Goal: Find specific page/section: Find specific page/section

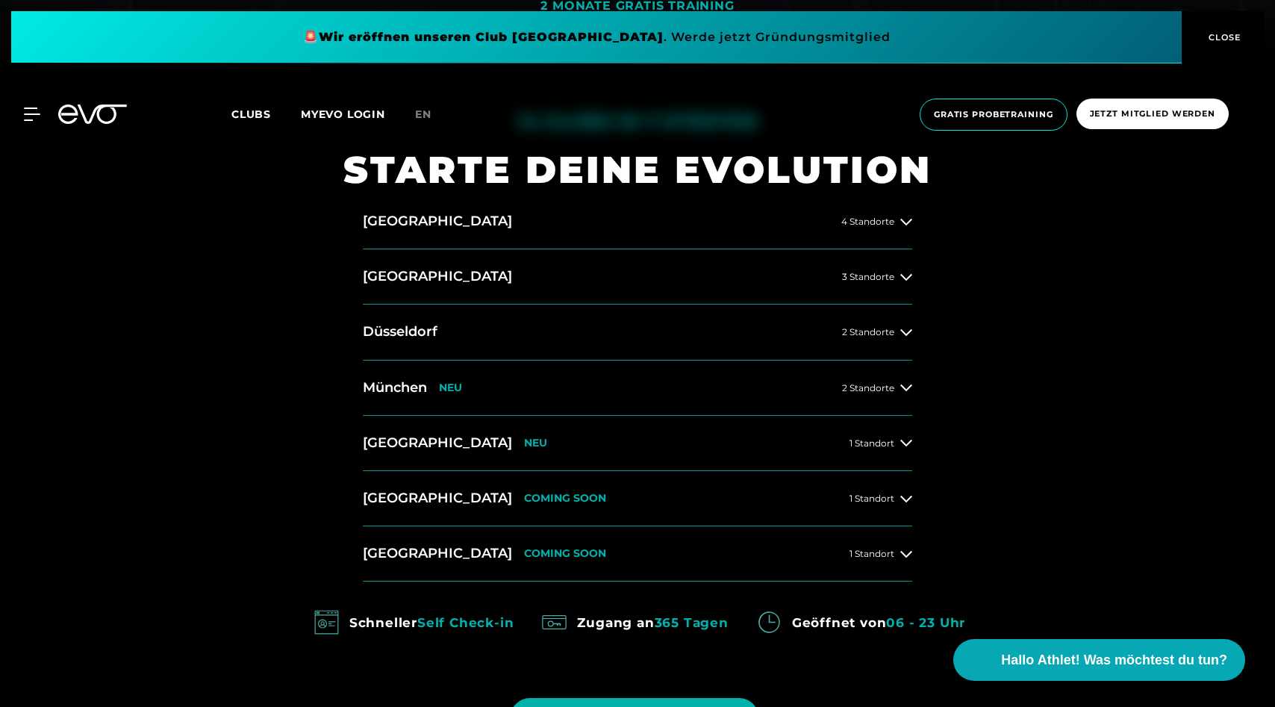
scroll to position [647, 0]
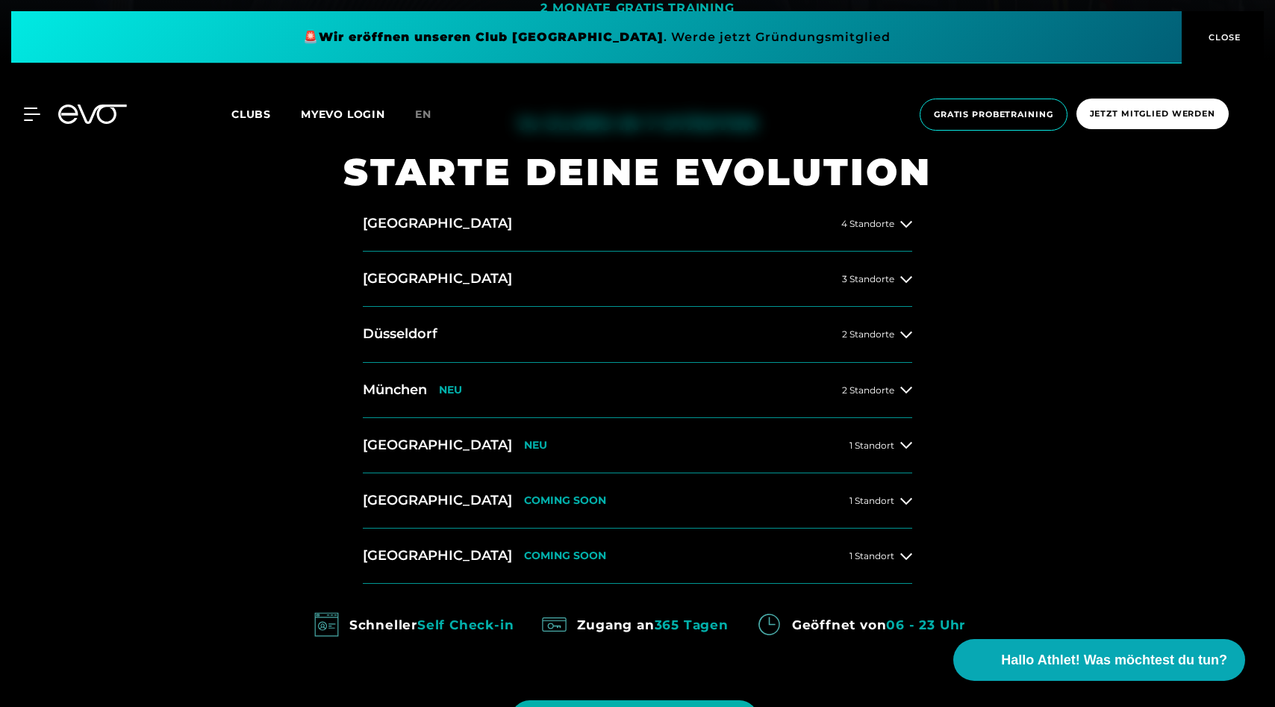
click at [598, 246] on button "[GEOGRAPHIC_DATA] 4 Standorte" at bounding box center [637, 223] width 549 height 55
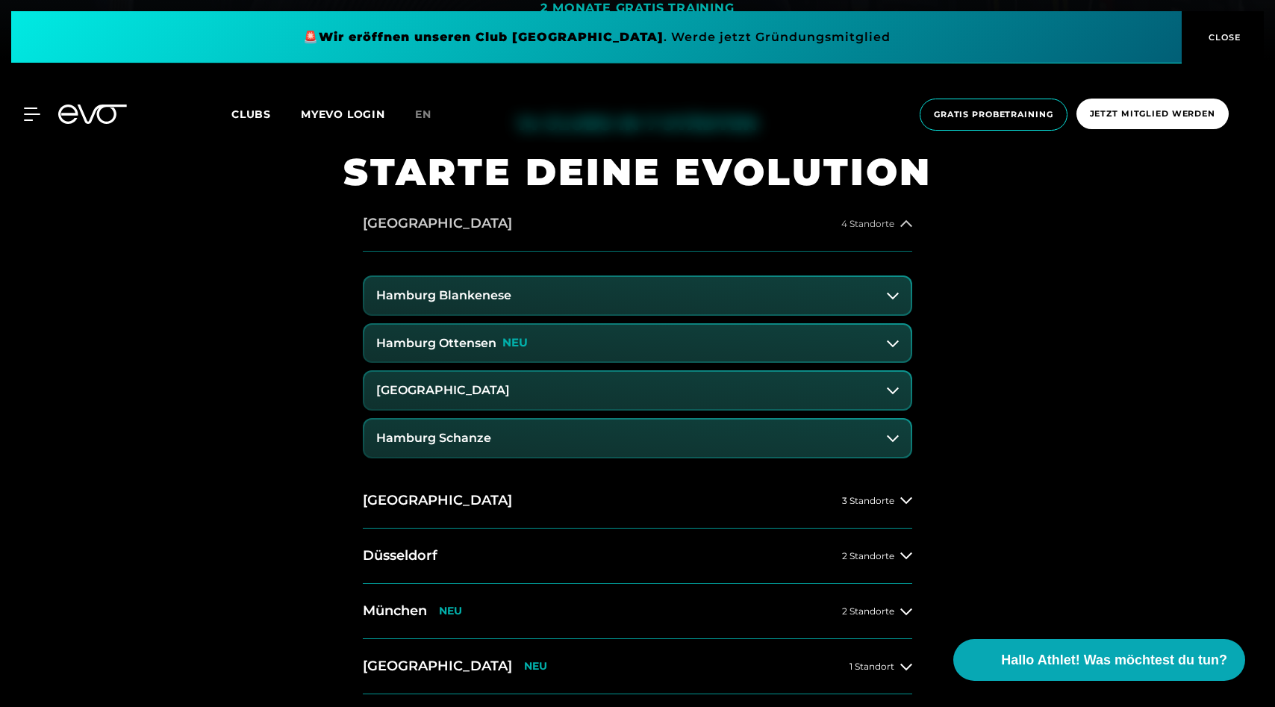
click at [604, 236] on button "[GEOGRAPHIC_DATA] 4 Standorte" at bounding box center [637, 223] width 549 height 55
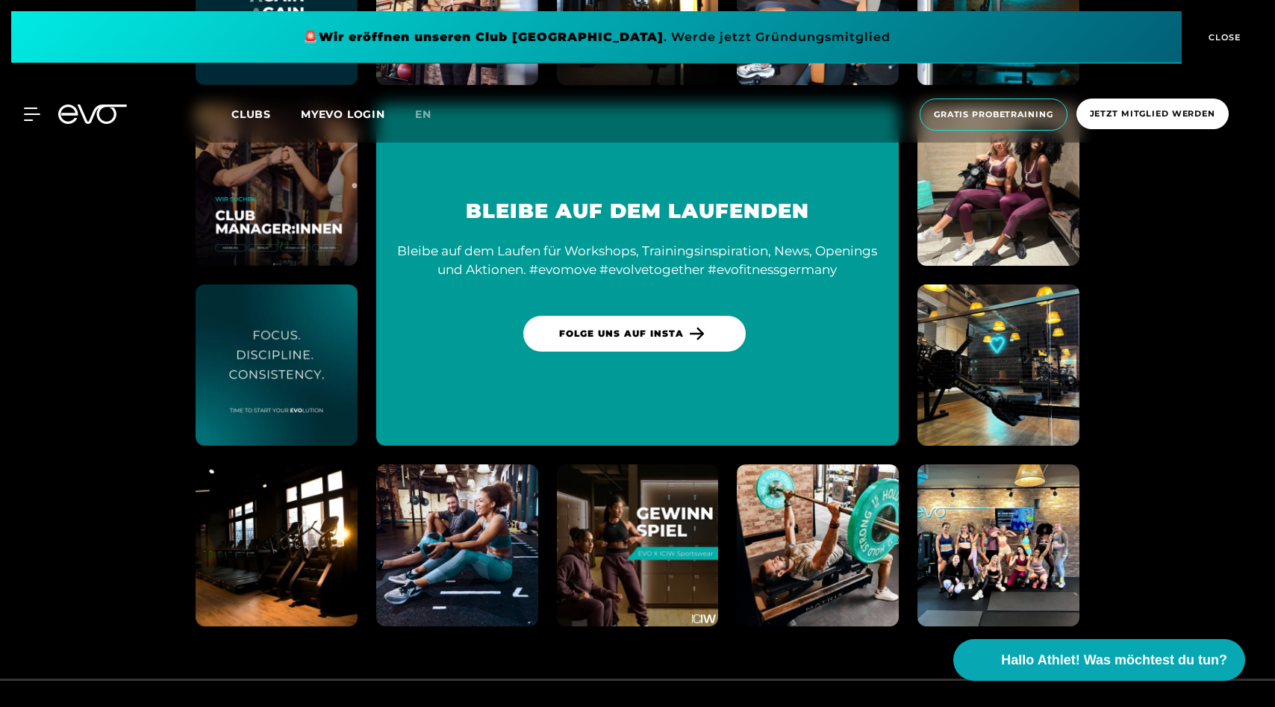
scroll to position [8569, 0]
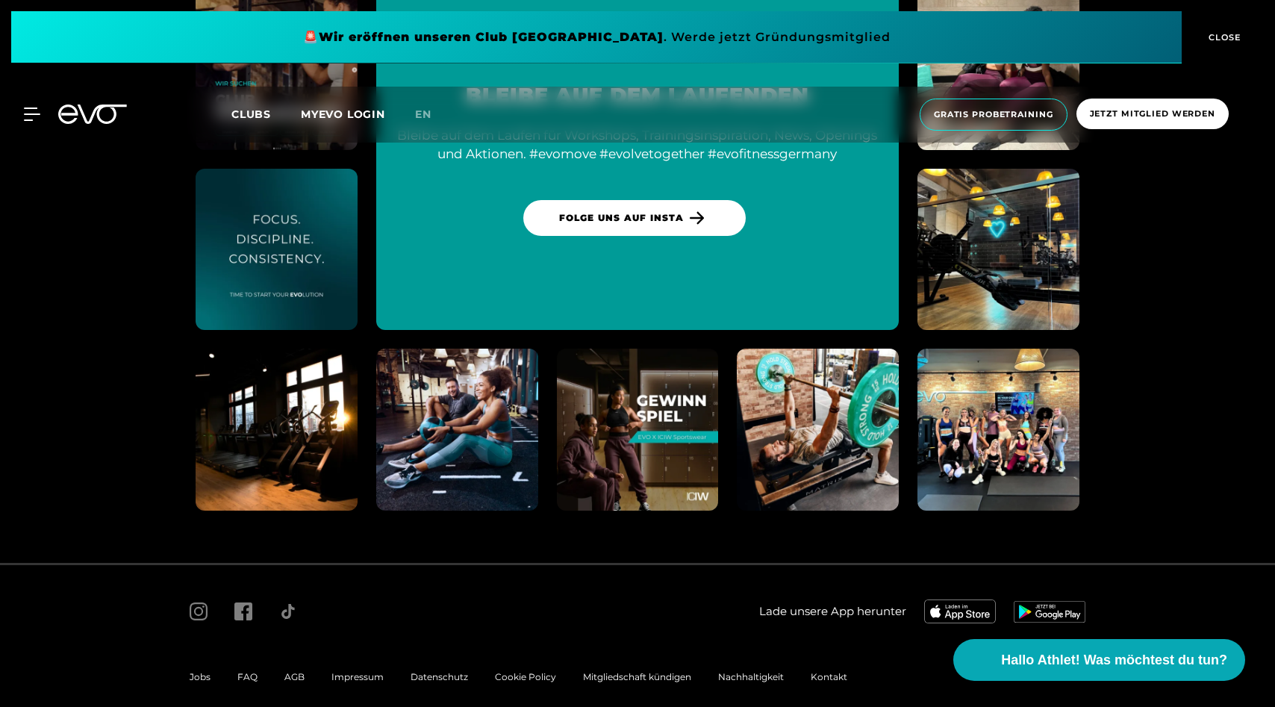
click at [34, 121] on div "MyEVO Login Über EVO Mitgliedschaften Probetraining TAGESPASS EVO Studios [GEOG…" at bounding box center [637, 115] width 1269 height 56
click at [257, 116] on span "Clubs" at bounding box center [251, 113] width 40 height 13
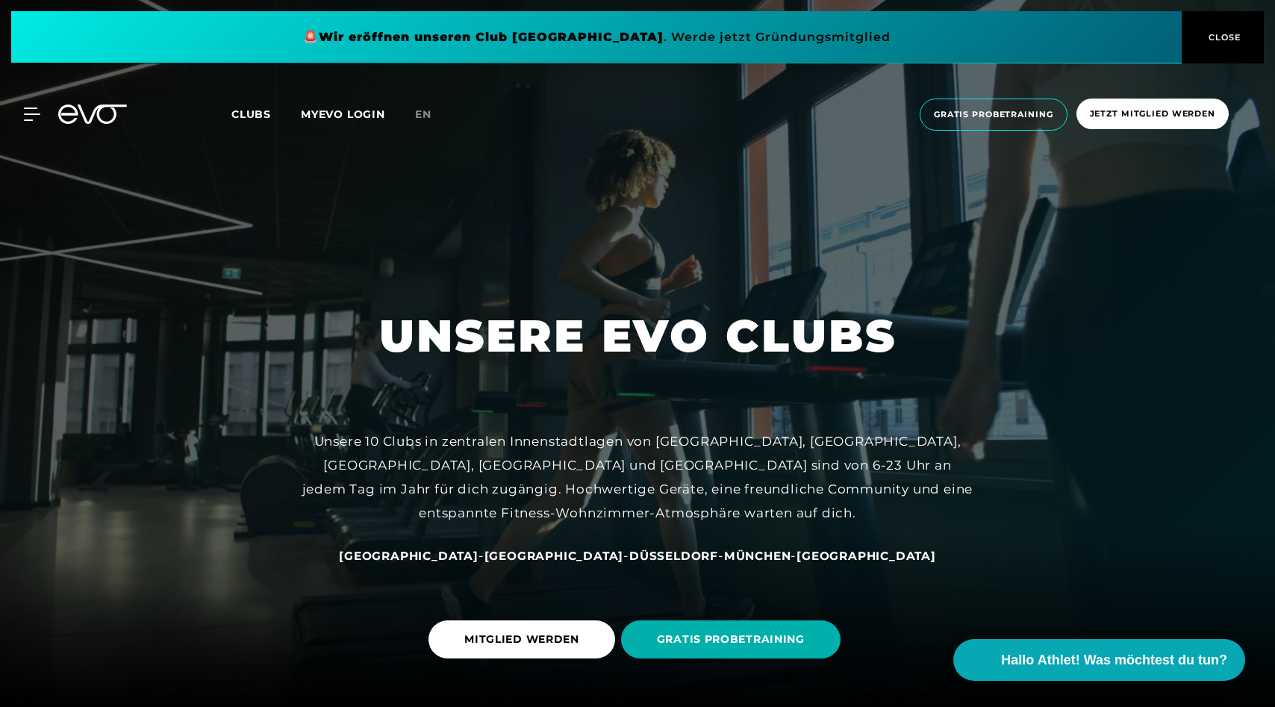
click at [257, 116] on span "Clubs" at bounding box center [251, 113] width 40 height 13
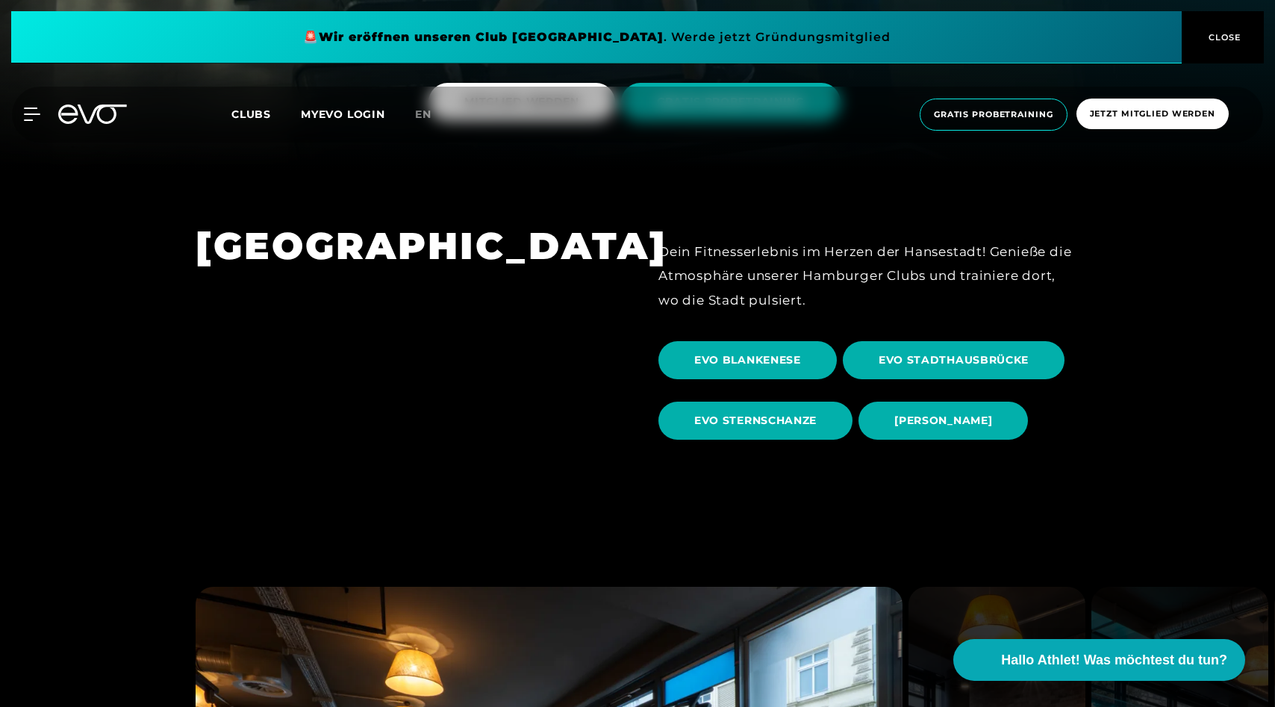
scroll to position [541, 0]
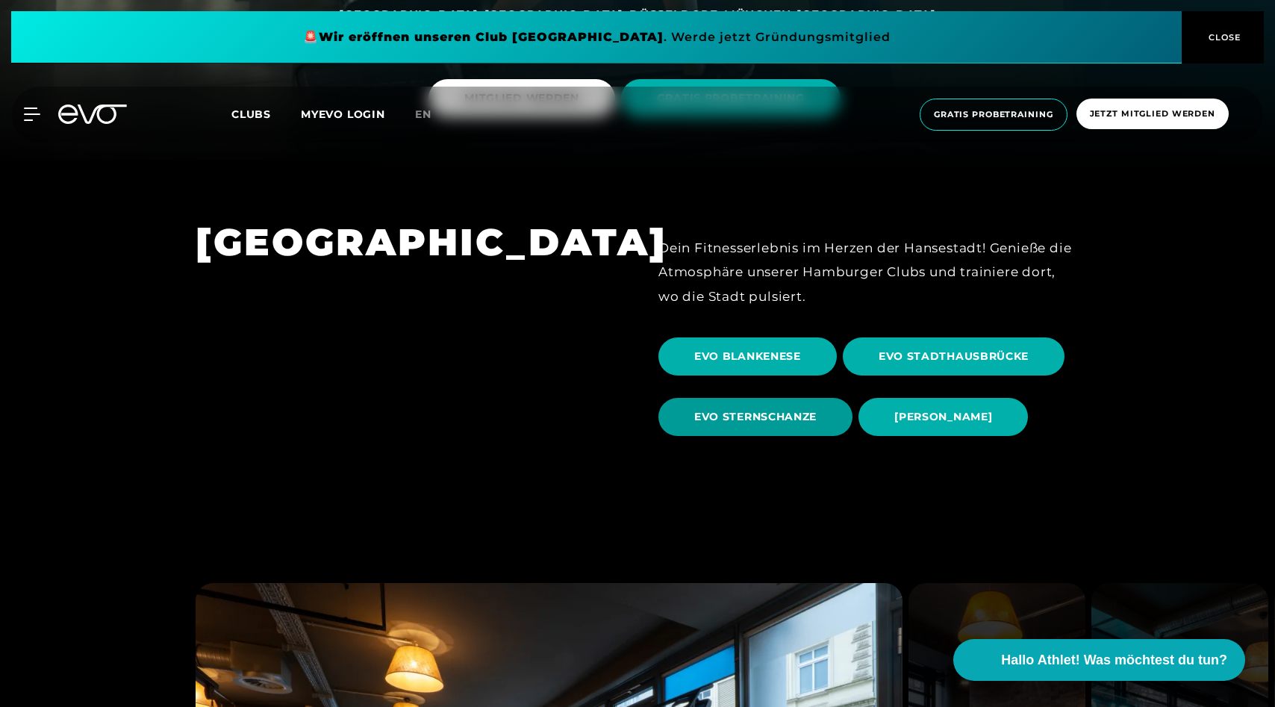
click at [814, 413] on span "EVO STERNSCHANZE" at bounding box center [755, 417] width 122 height 16
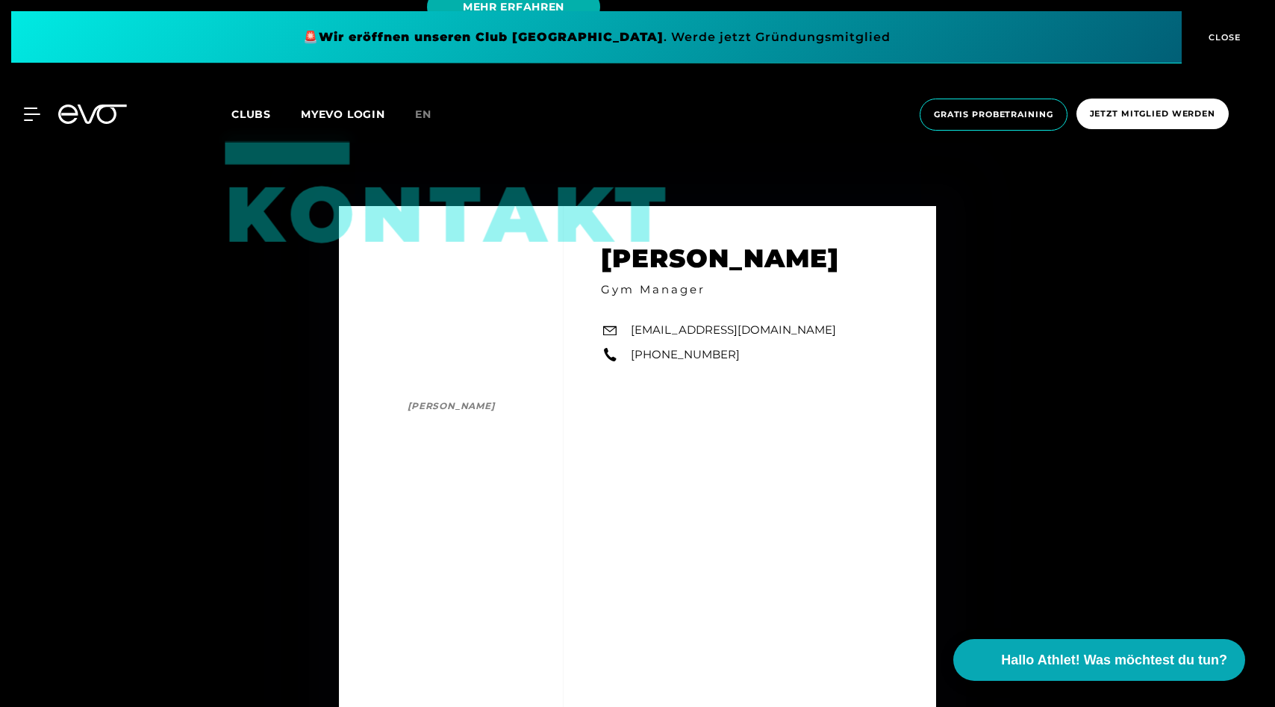
scroll to position [4336, 0]
